Goal: Information Seeking & Learning: Learn about a topic

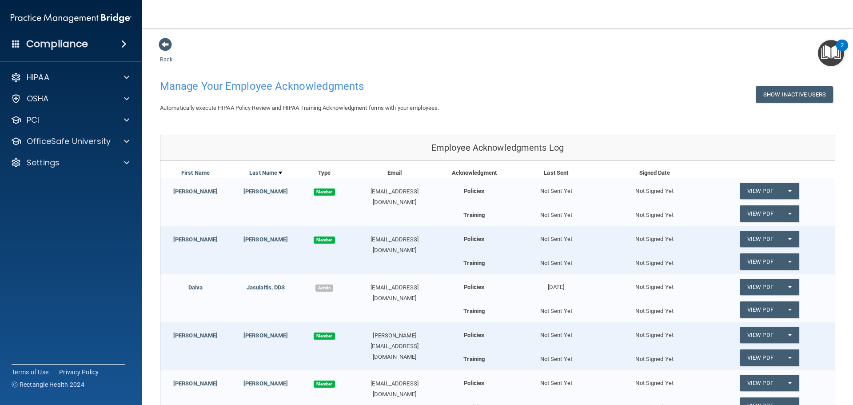
scroll to position [293, 0]
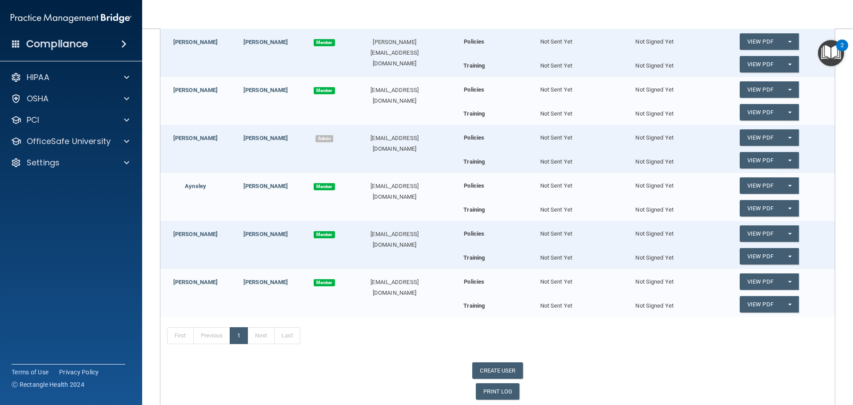
click at [123, 45] on span at bounding box center [123, 44] width 5 height 11
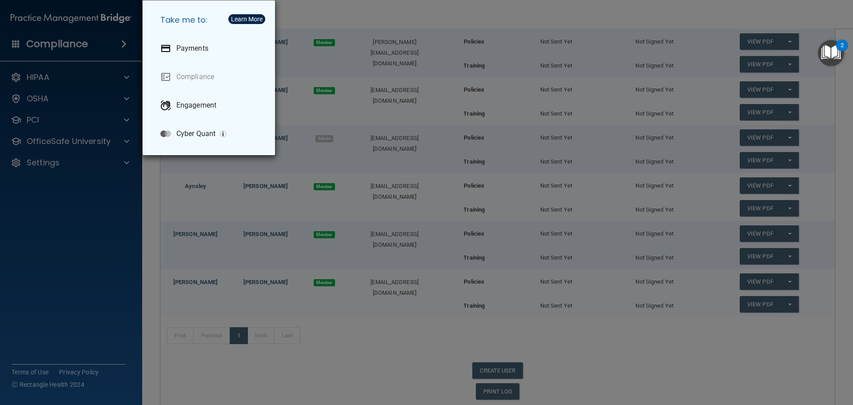
click at [111, 95] on div "Take me to: Payments Compliance Engagement Cyber Quant" at bounding box center [426, 202] width 853 height 405
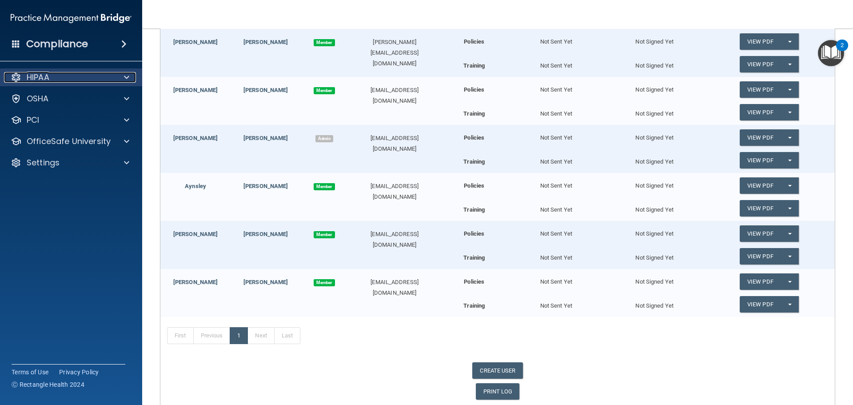
click at [127, 76] on span at bounding box center [126, 77] width 5 height 11
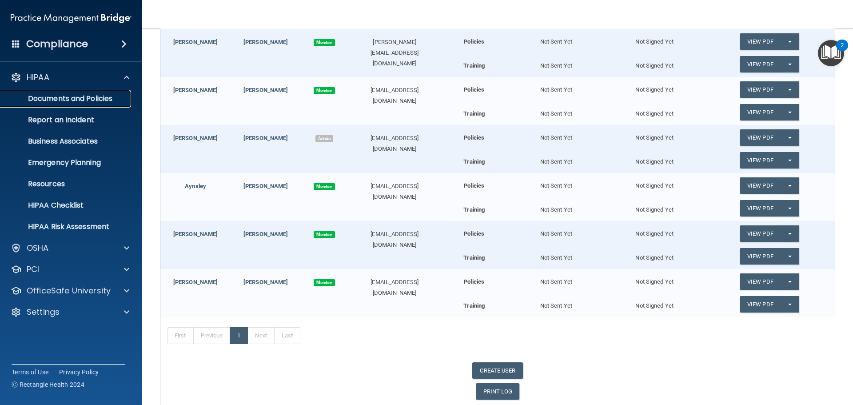
click at [91, 102] on p "Documents and Policies" at bounding box center [66, 98] width 121 height 9
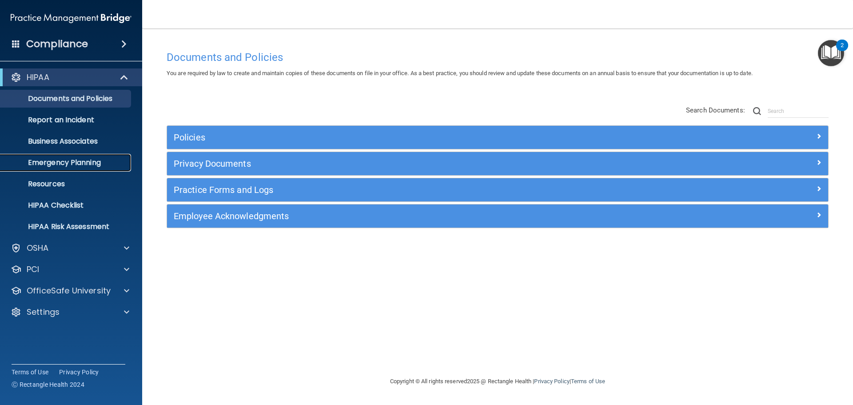
click at [78, 164] on p "Emergency Planning" at bounding box center [66, 162] width 121 height 9
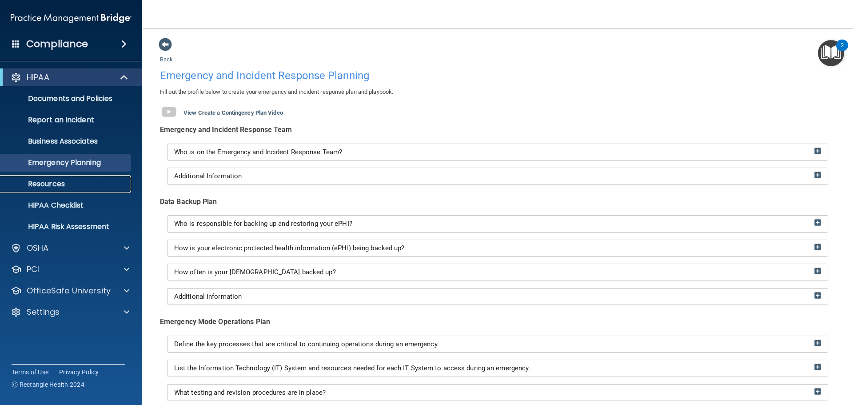
click at [66, 184] on p "Resources" at bounding box center [66, 183] width 121 height 9
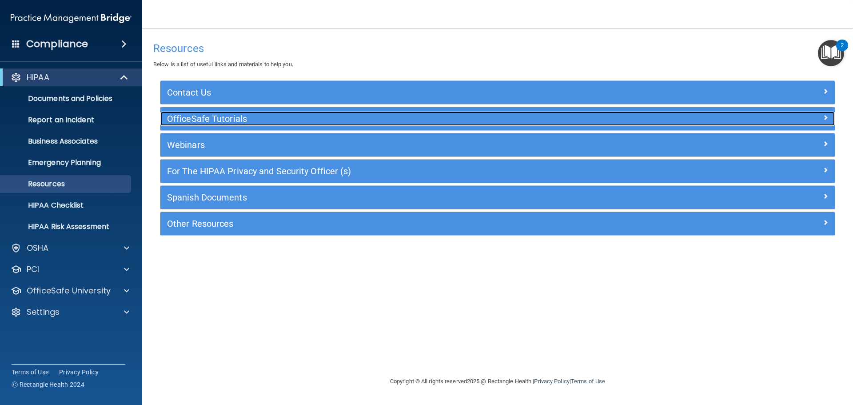
click at [223, 120] on h5 "OfficeSafe Tutorials" at bounding box center [413, 119] width 493 height 10
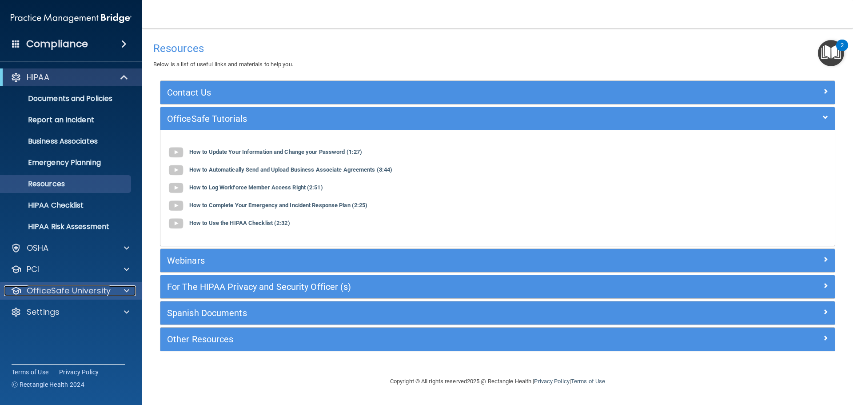
click at [94, 292] on p "OfficeSafe University" at bounding box center [69, 290] width 84 height 11
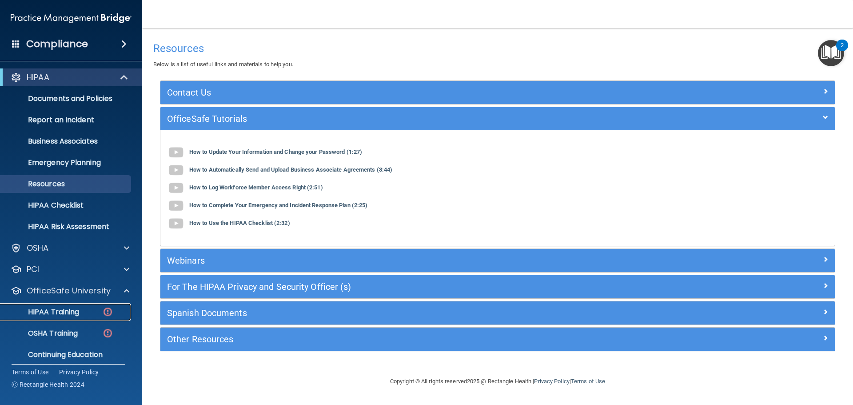
click at [106, 309] on img at bounding box center [107, 311] width 11 height 11
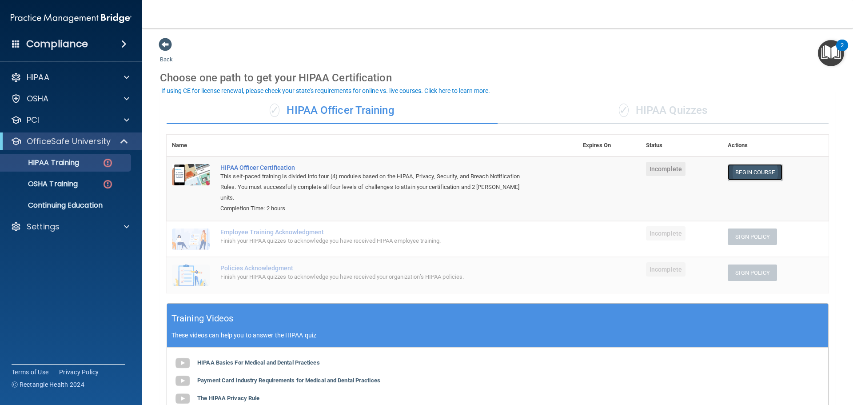
click at [753, 169] on link "Begin Course" at bounding box center [755, 172] width 54 height 16
